Goal: Navigation & Orientation: Find specific page/section

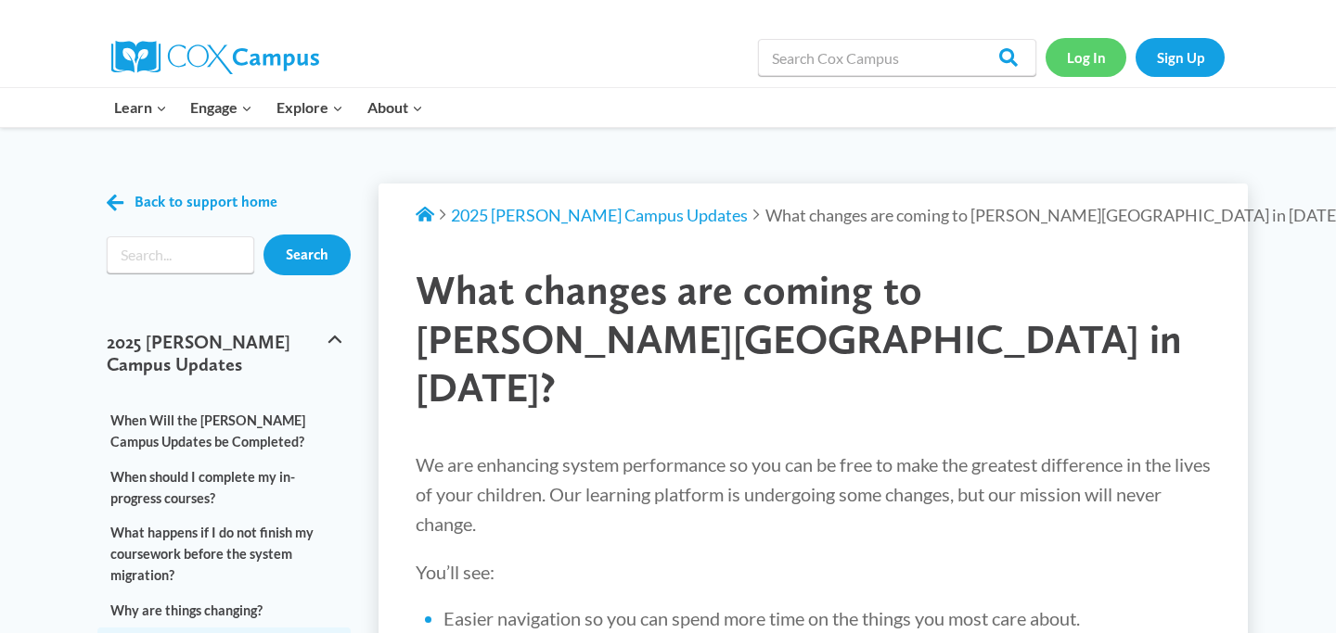
click at [1079, 69] on link "Log In" at bounding box center [1085, 57] width 81 height 38
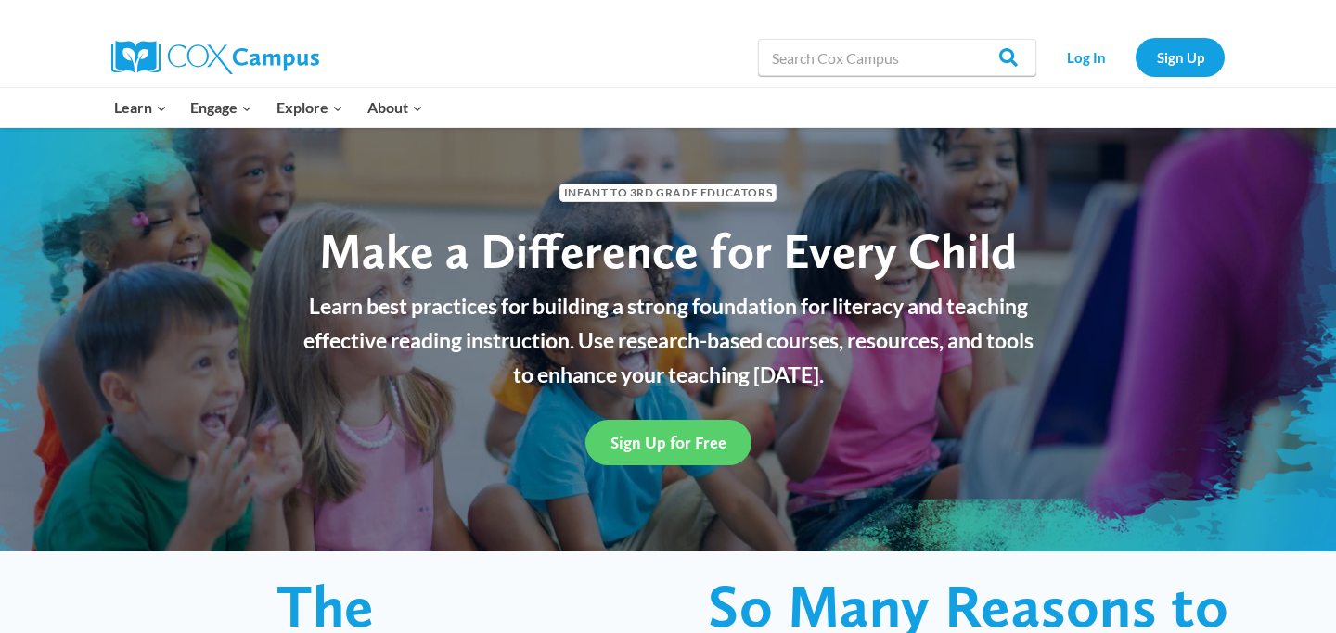
scroll to position [56, 0]
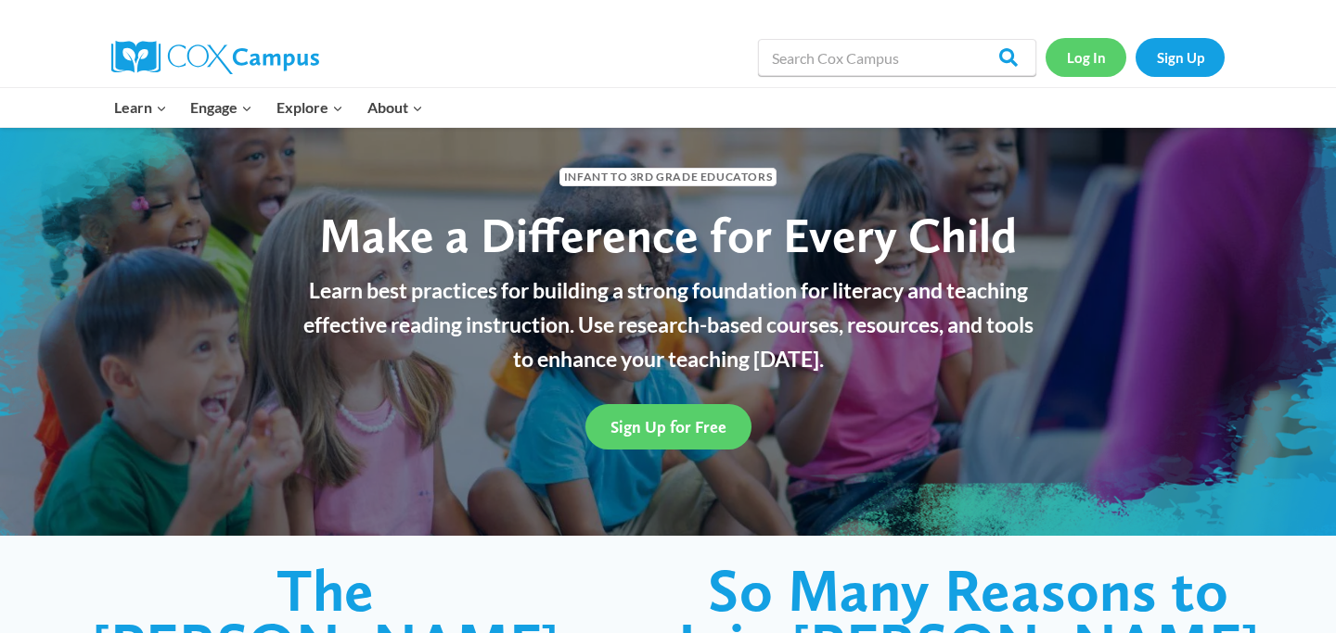
click at [1076, 61] on link "Log In" at bounding box center [1085, 57] width 81 height 38
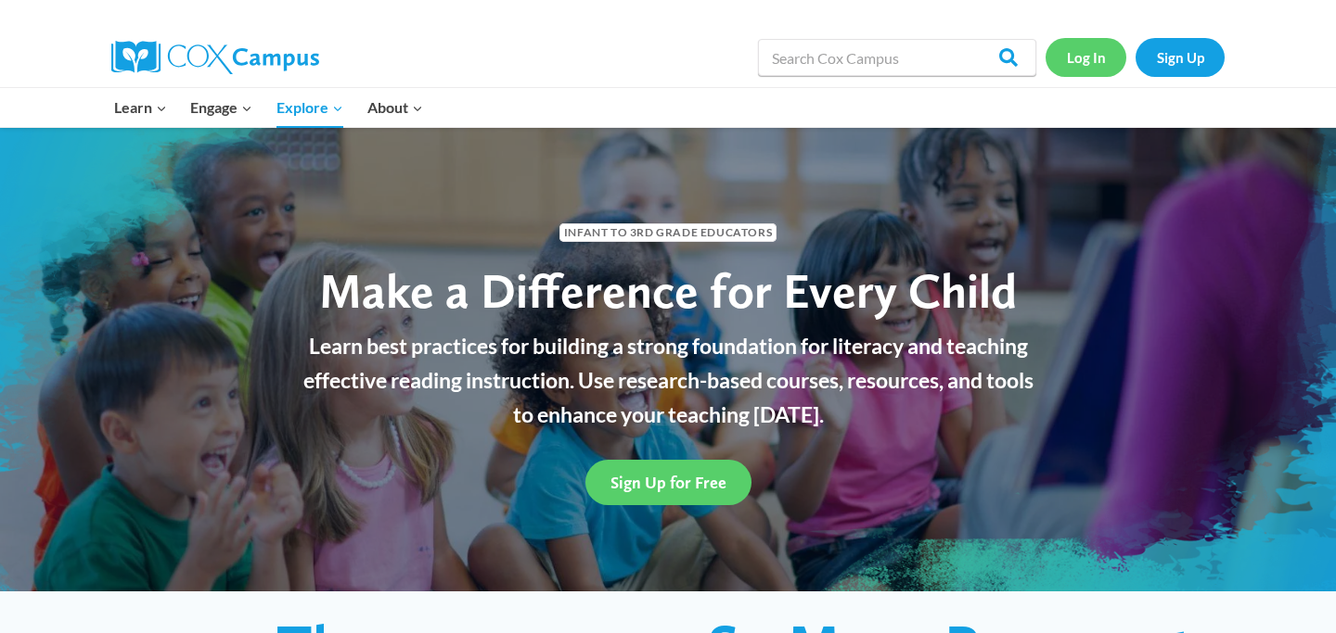
click at [1080, 50] on link "Log In" at bounding box center [1085, 57] width 81 height 38
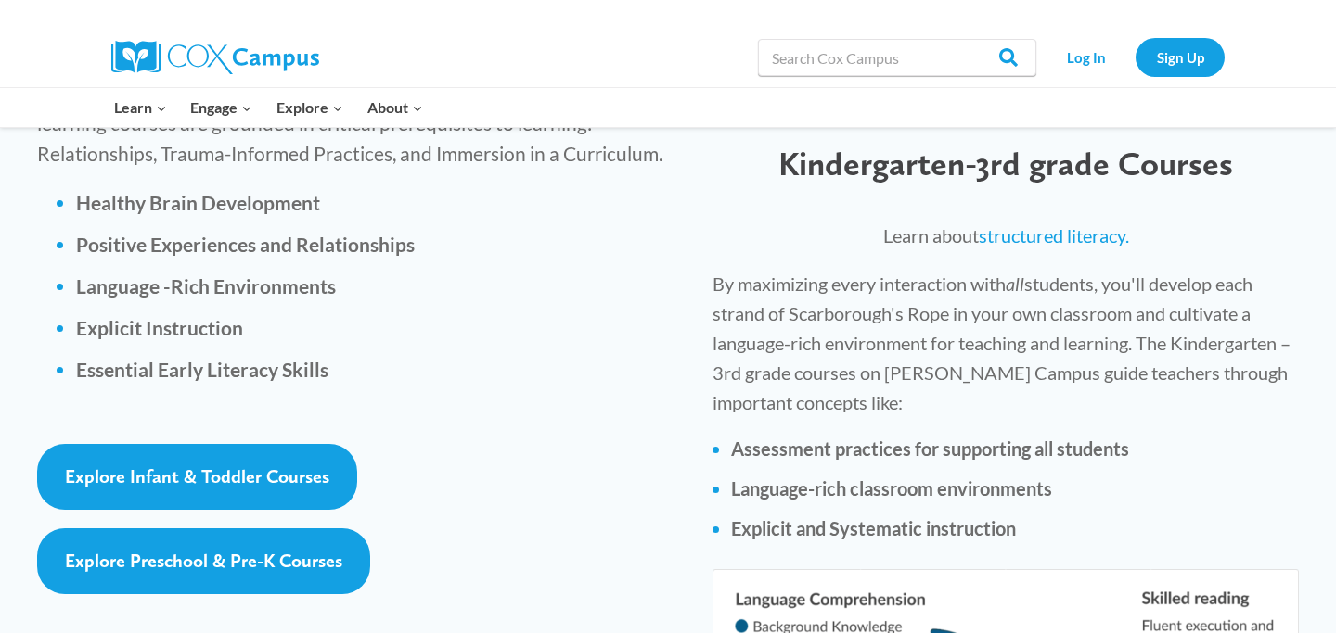
scroll to position [2690, 0]
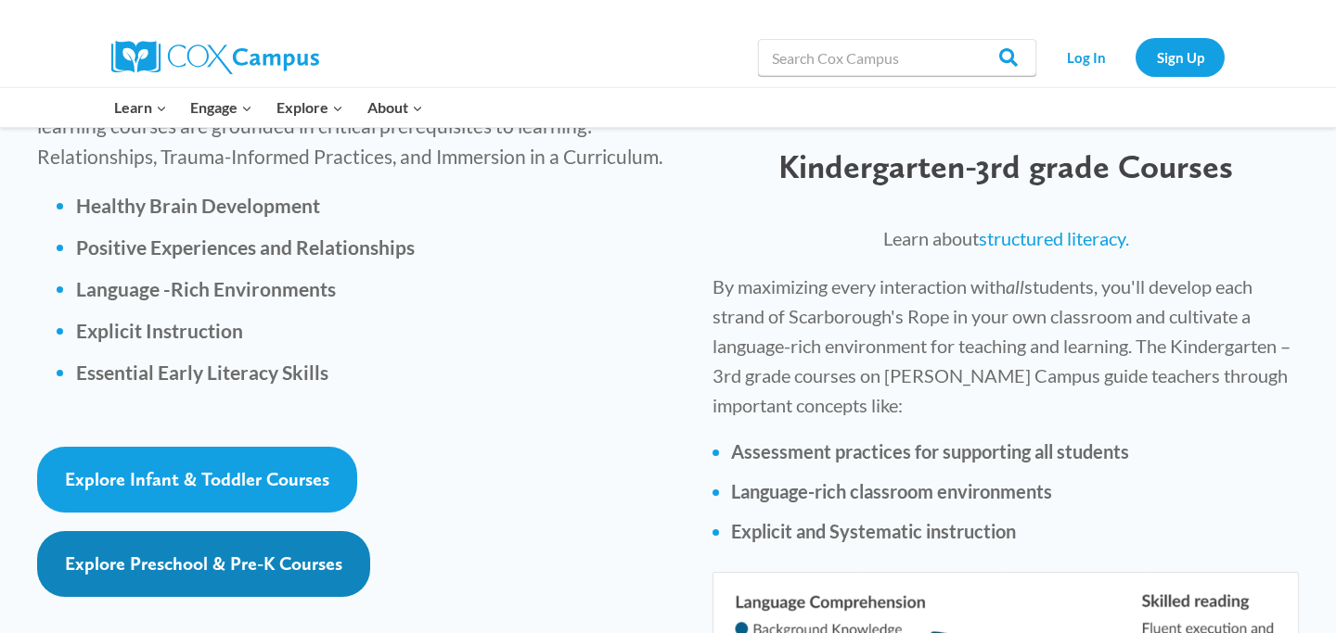
click at [299, 553] on span "Explore Preschool & Pre-K Courses" at bounding box center [203, 564] width 277 height 22
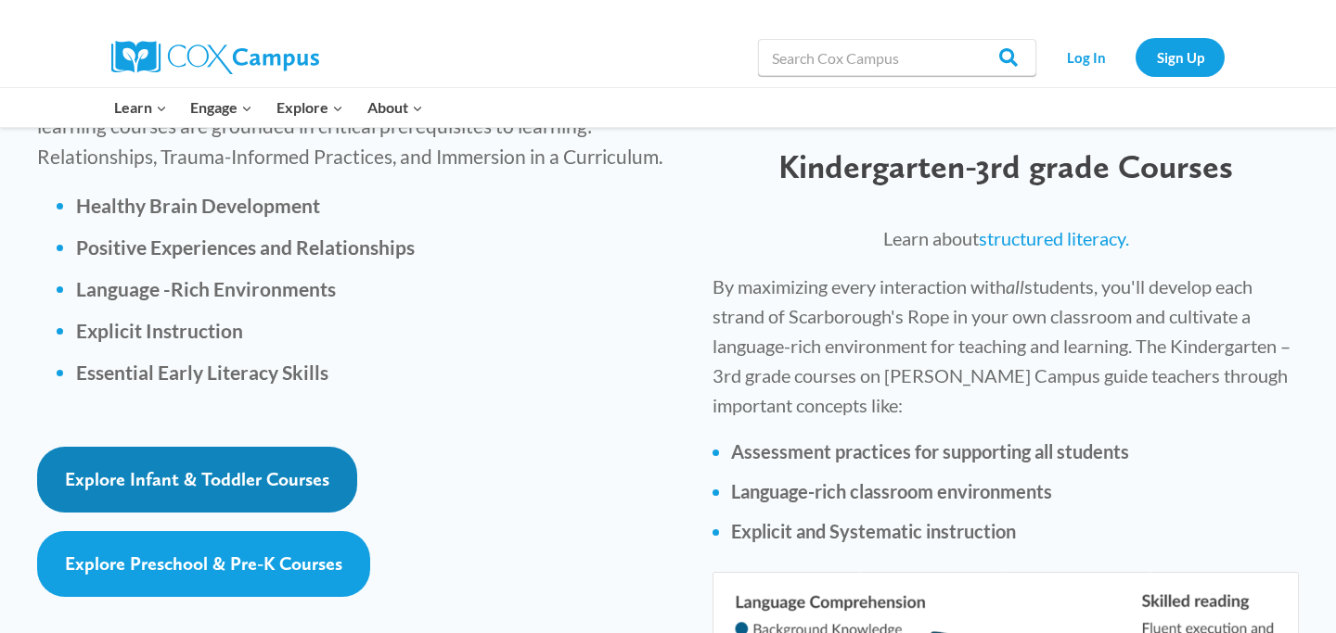
click at [273, 447] on link "Explore Infant & Toddler Courses" at bounding box center [197, 480] width 320 height 66
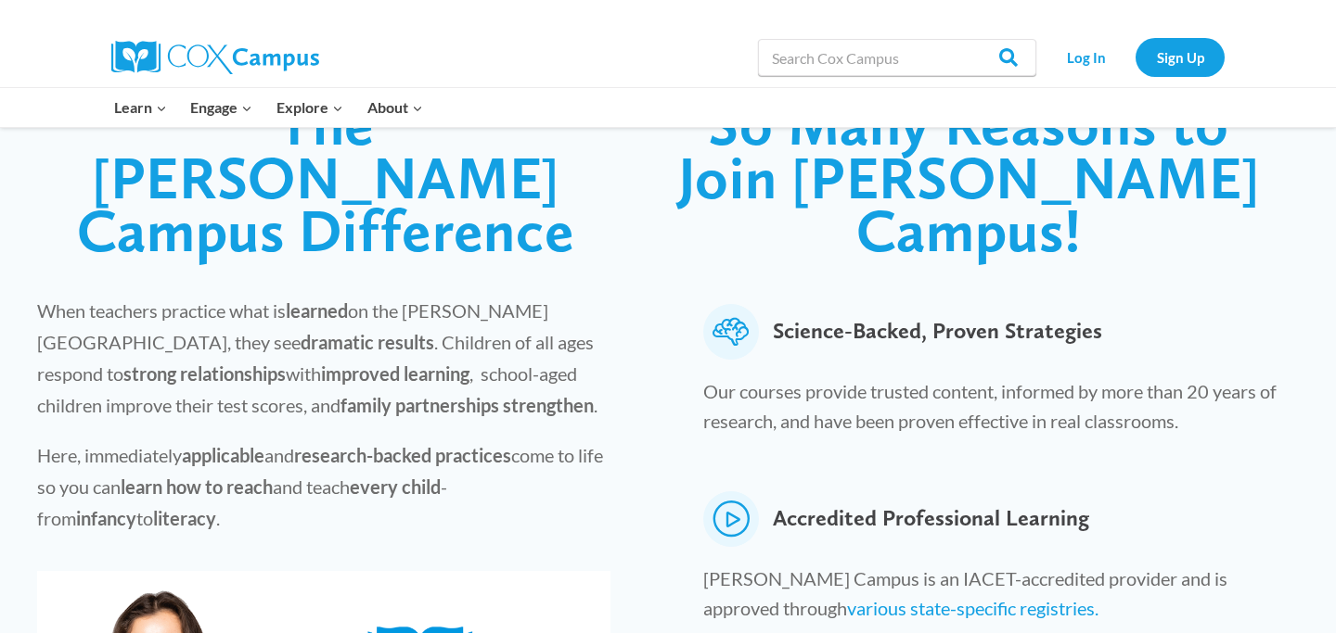
scroll to position [495, 0]
